Goal: Use online tool/utility: Utilize a website feature to perform a specific function

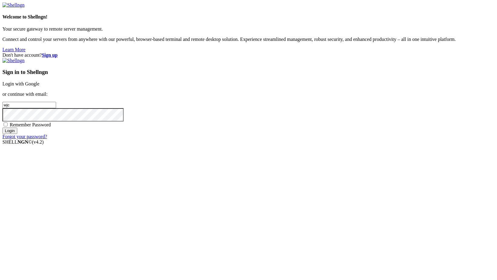
click at [51, 127] on span "Remember Password" at bounding box center [30, 124] width 41 height 5
click at [8, 126] on input "Remember Password" at bounding box center [6, 124] width 4 height 4
checkbox input "true"
click at [39, 86] on link "Login with Google" at bounding box center [20, 83] width 37 height 5
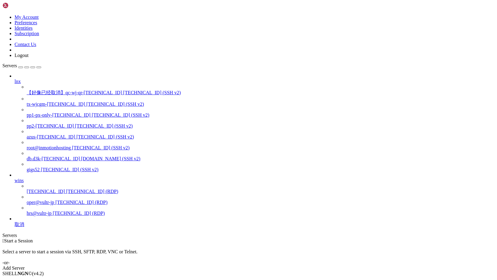
click at [53, 216] on span "[TECHNICAL_ID] (RDP)" at bounding box center [79, 213] width 52 height 5
click at [30, 216] on span "hrs@vultr-jp" at bounding box center [39, 213] width 25 height 5
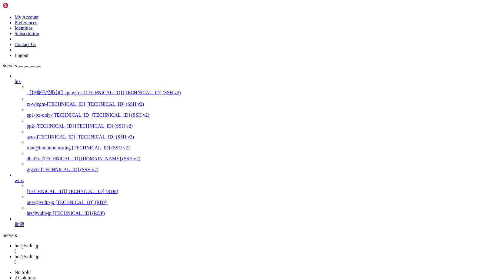
click at [115, 249] on div "" at bounding box center [255, 251] width 480 height 5
